Goal: Task Accomplishment & Management: Manage account settings

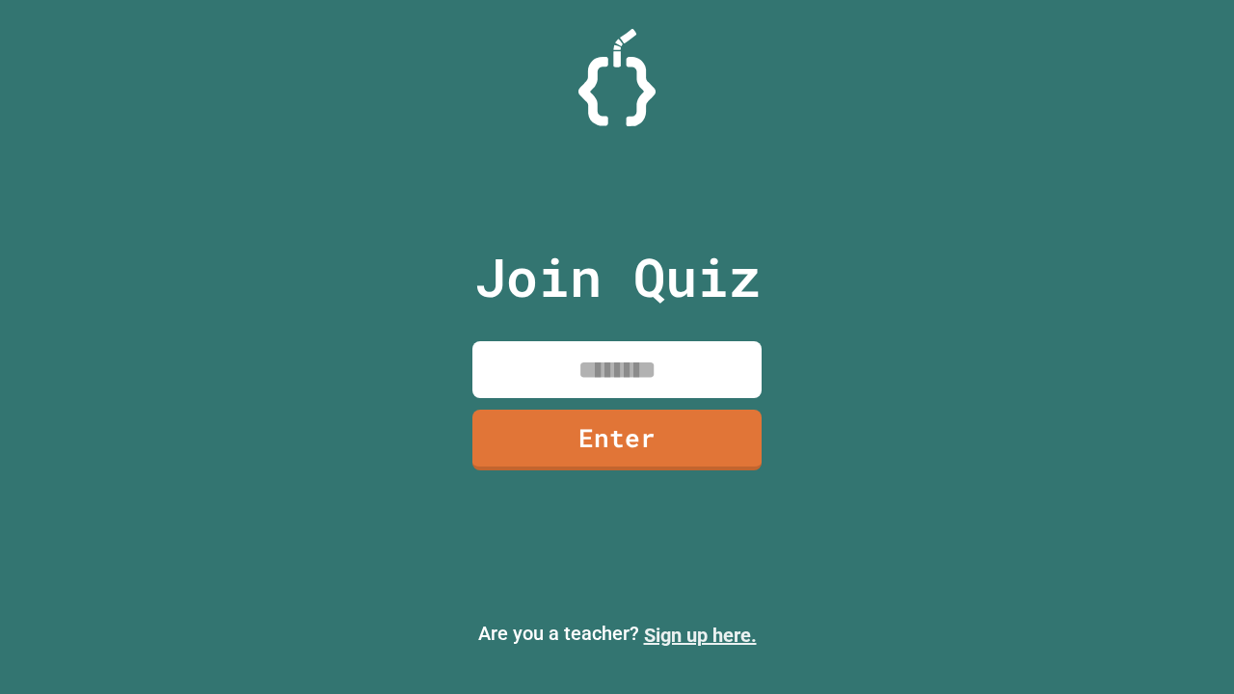
click at [700, 636] on link "Sign up here." at bounding box center [700, 635] width 113 height 23
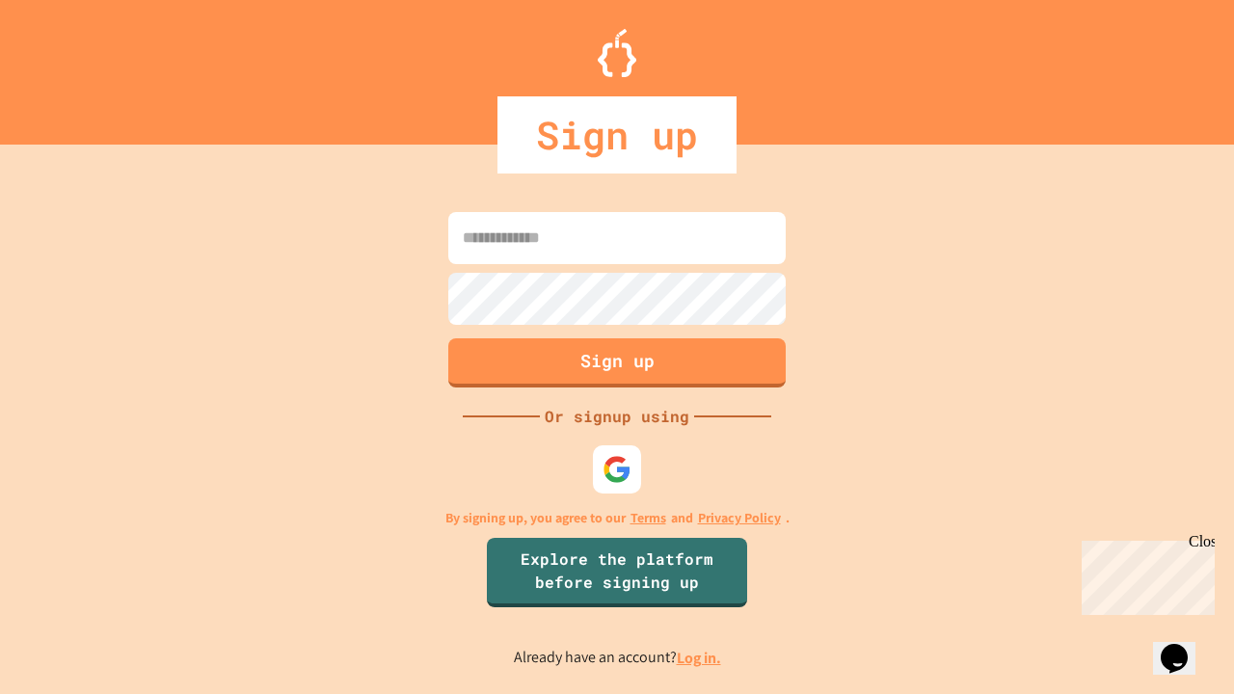
click at [700, 658] on link "Log in." at bounding box center [699, 658] width 44 height 20
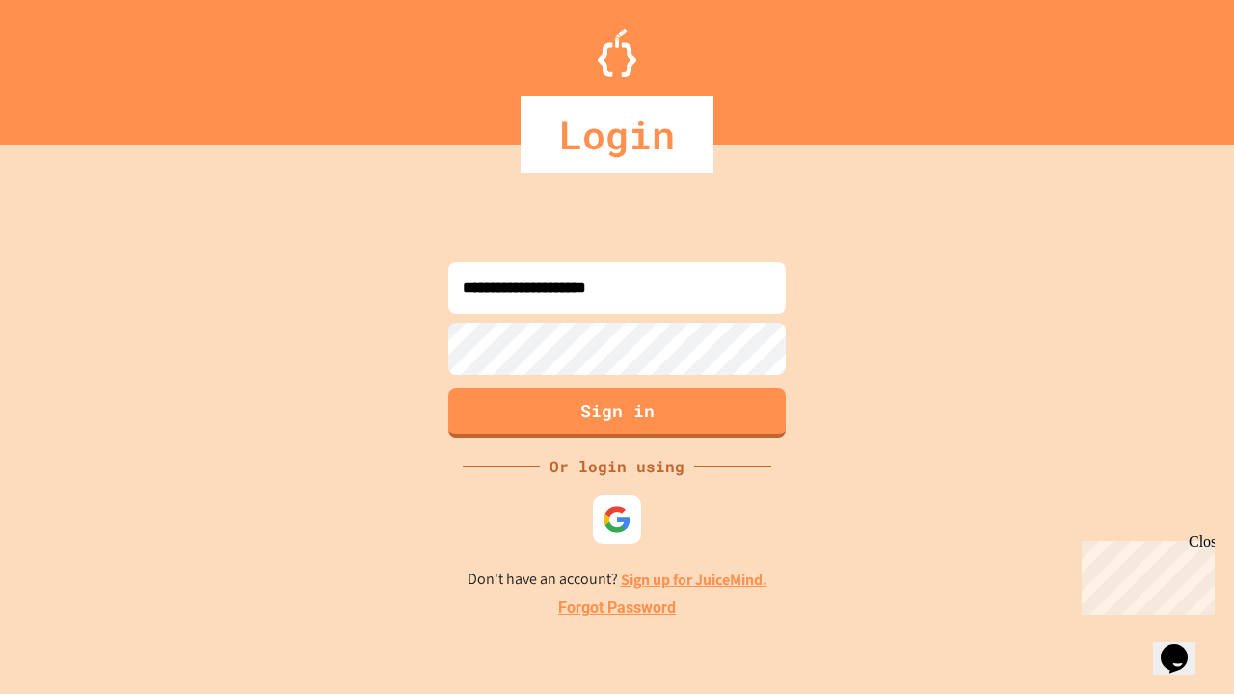
type input "**********"
